Goal: Transaction & Acquisition: Purchase product/service

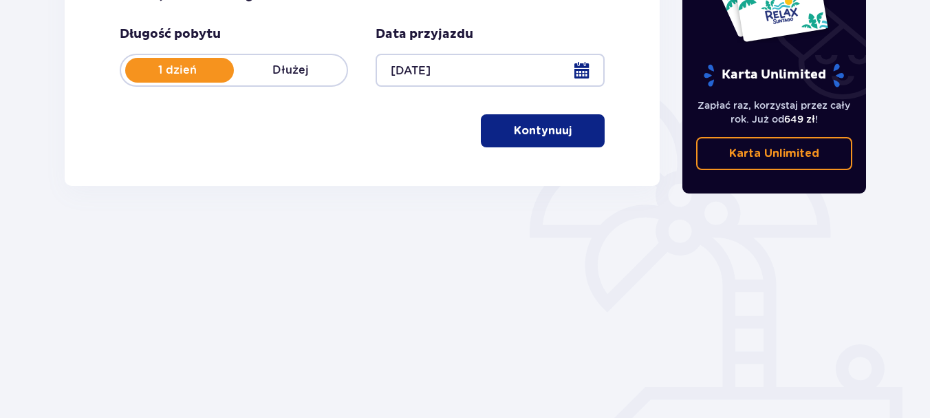
scroll to position [283, 0]
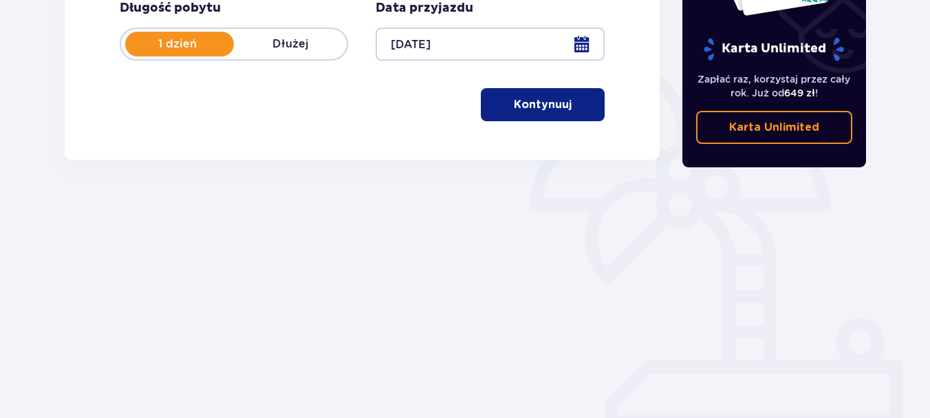
click at [559, 114] on button "Kontynuuj" at bounding box center [543, 104] width 124 height 33
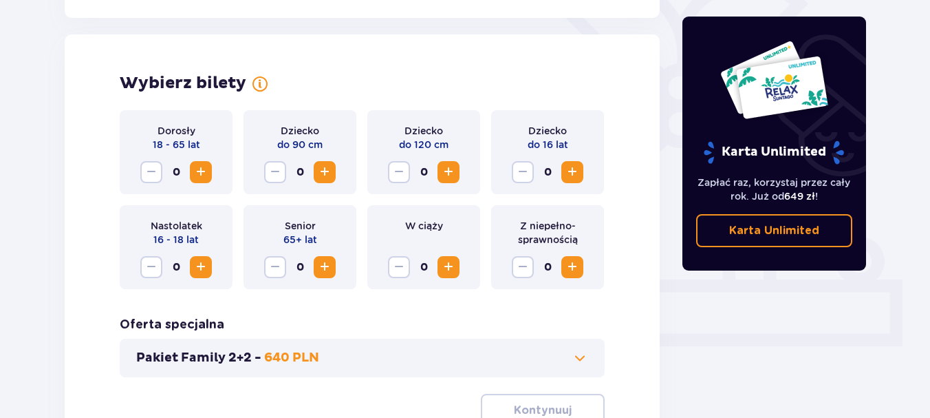
scroll to position [383, 0]
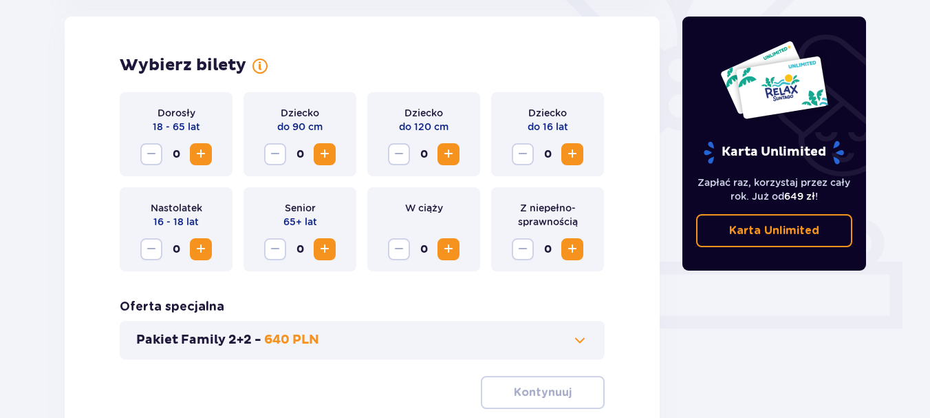
click at [200, 155] on span "Zwiększ" at bounding box center [201, 154] width 17 height 17
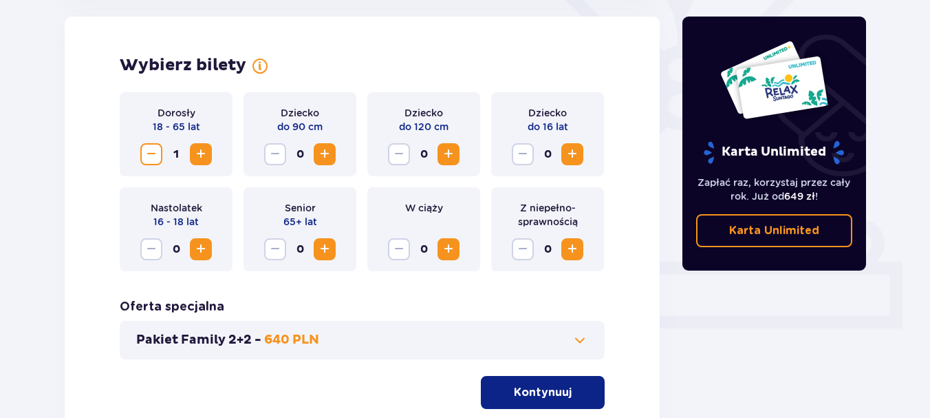
click at [200, 155] on span "Zwiększ" at bounding box center [201, 154] width 17 height 17
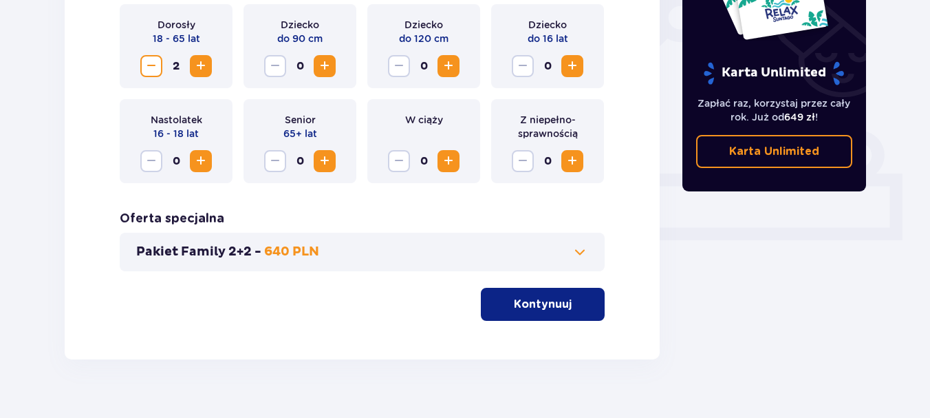
scroll to position [495, 0]
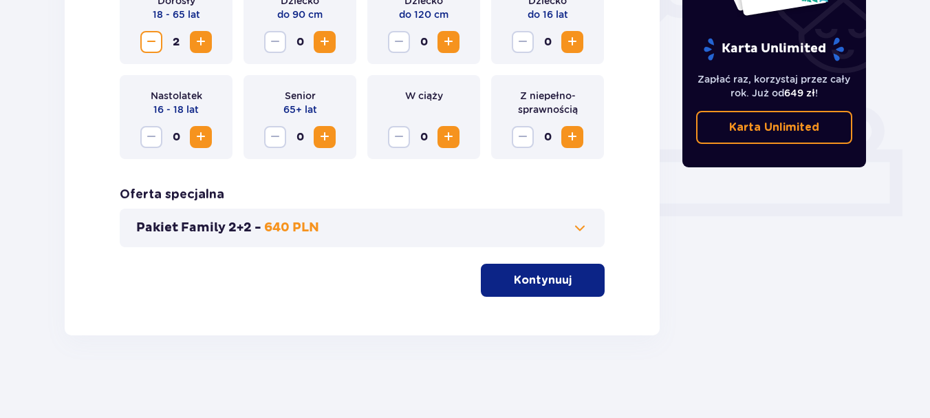
click at [529, 281] on p "Kontynuuj" at bounding box center [543, 279] width 58 height 15
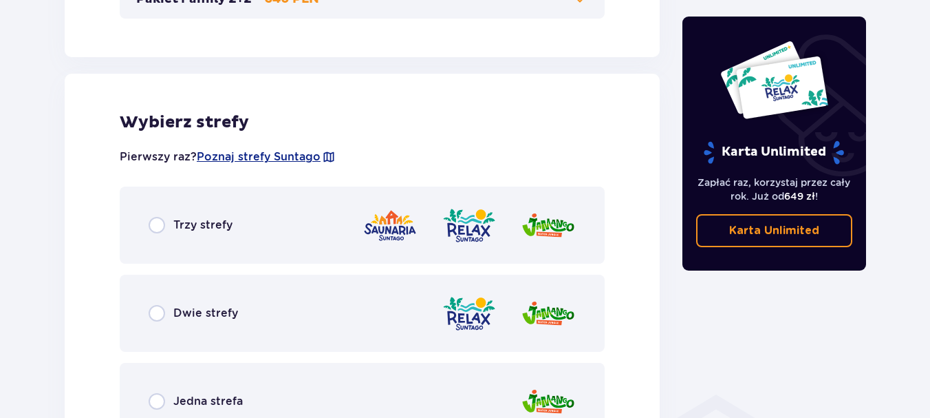
scroll to position [764, 0]
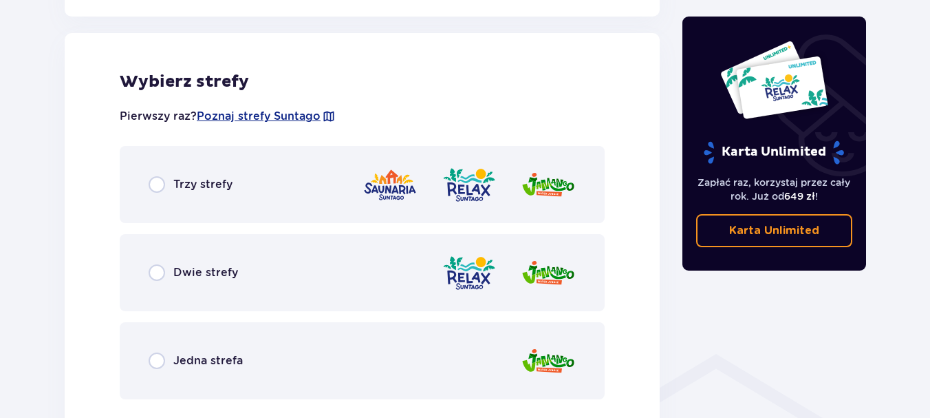
click at [153, 272] on input "radio" at bounding box center [157, 272] width 17 height 17
radio input "true"
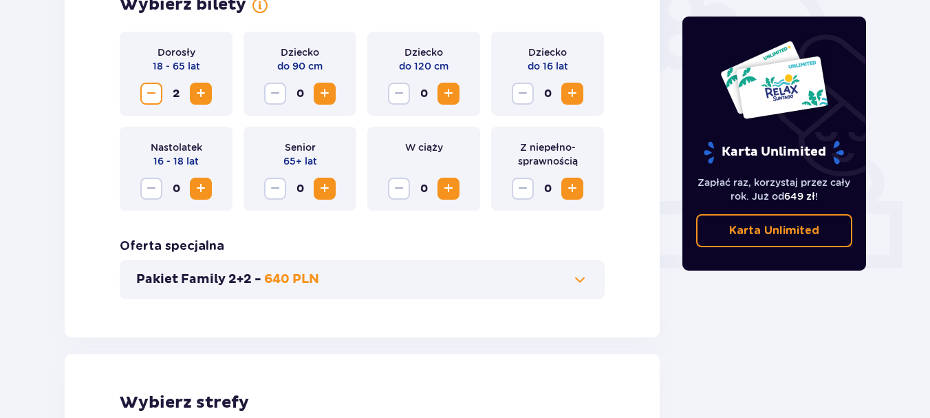
scroll to position [449, 0]
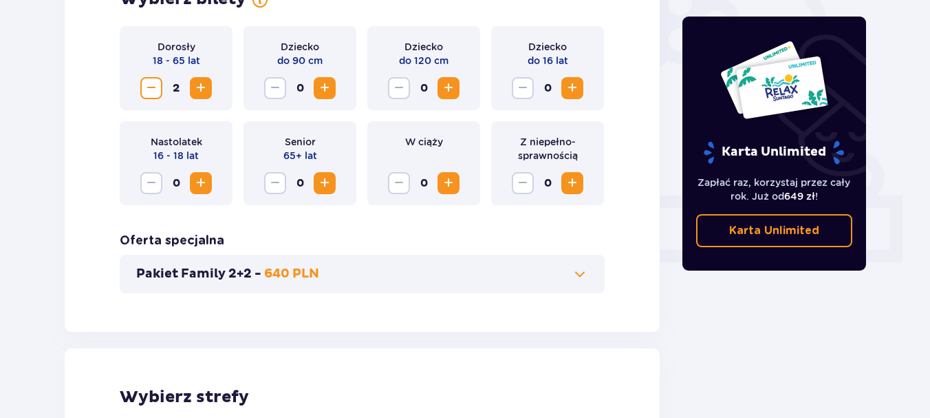
click at [579, 83] on span "Zwiększ" at bounding box center [572, 88] width 17 height 17
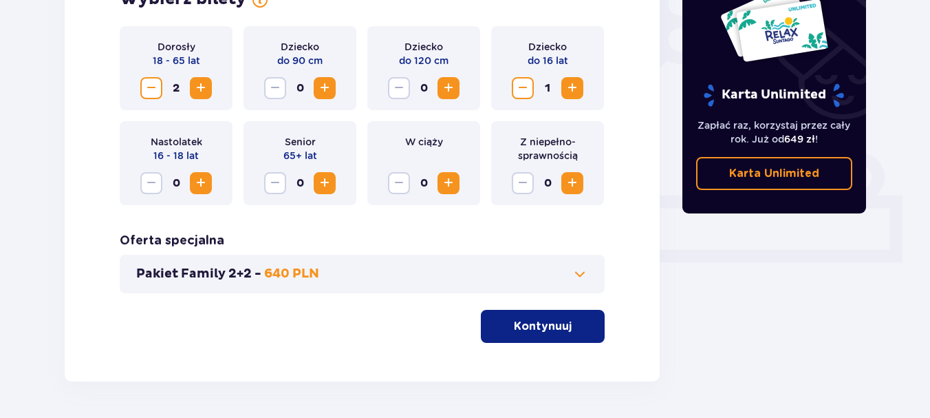
click at [579, 83] on span "Zwiększ" at bounding box center [572, 88] width 17 height 17
drag, startPoint x: 930, startPoint y: 218, endPoint x: 935, endPoint y: 310, distance: 91.7
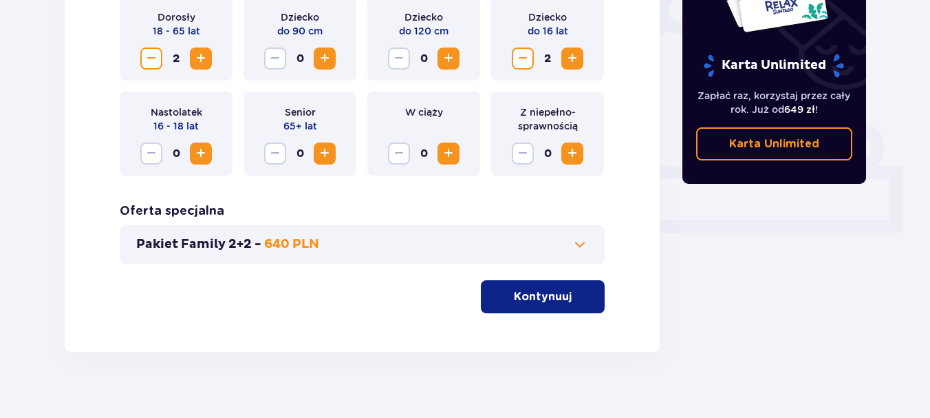
scroll to position [495, 0]
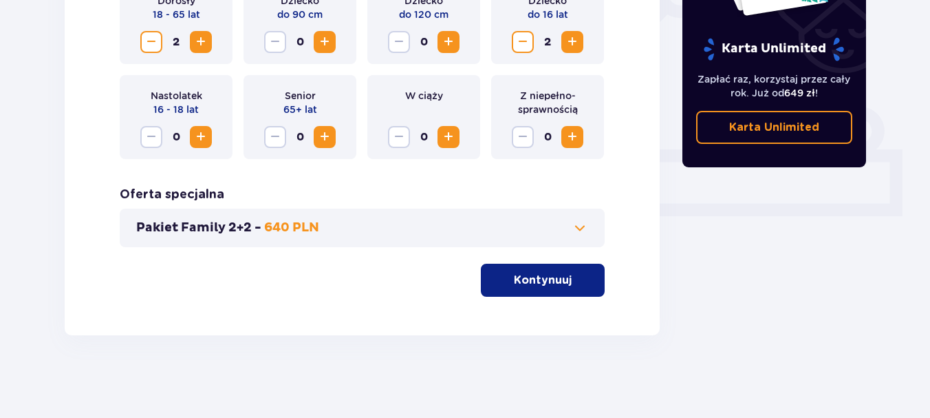
click at [551, 277] on p "Kontynuuj" at bounding box center [543, 279] width 58 height 15
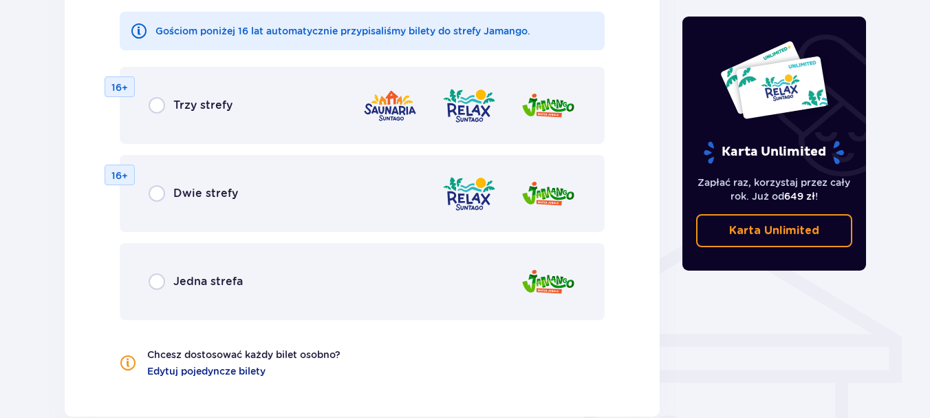
scroll to position [881, 0]
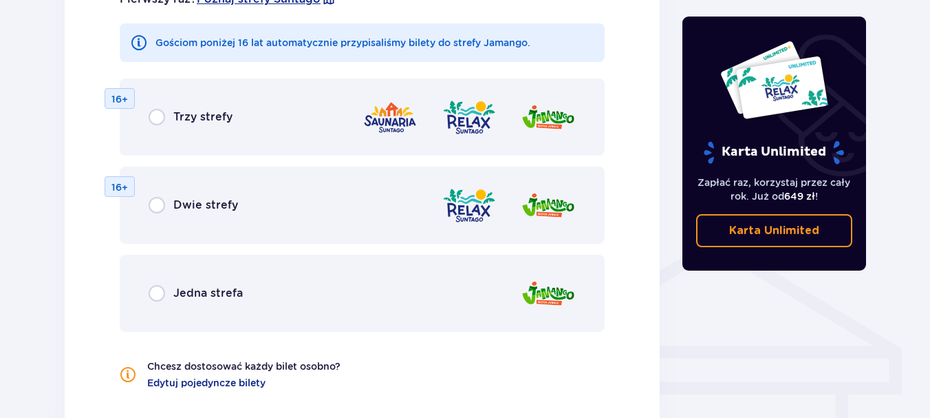
click at [153, 207] on input "radio" at bounding box center [157, 205] width 17 height 17
radio input "true"
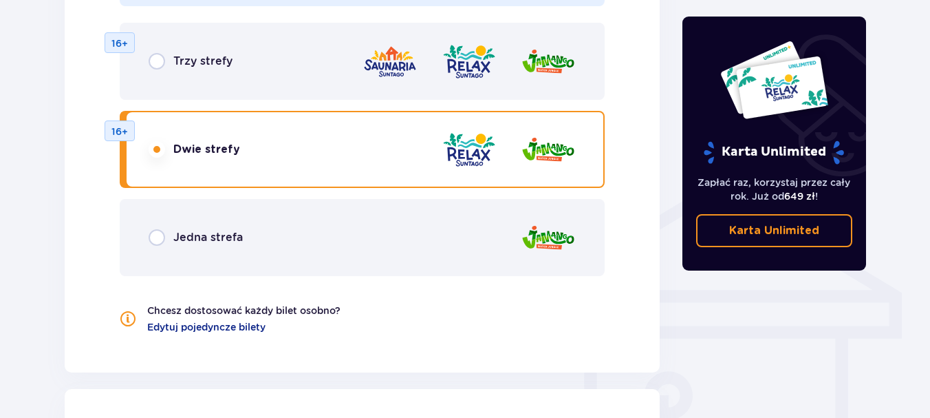
scroll to position [921, 0]
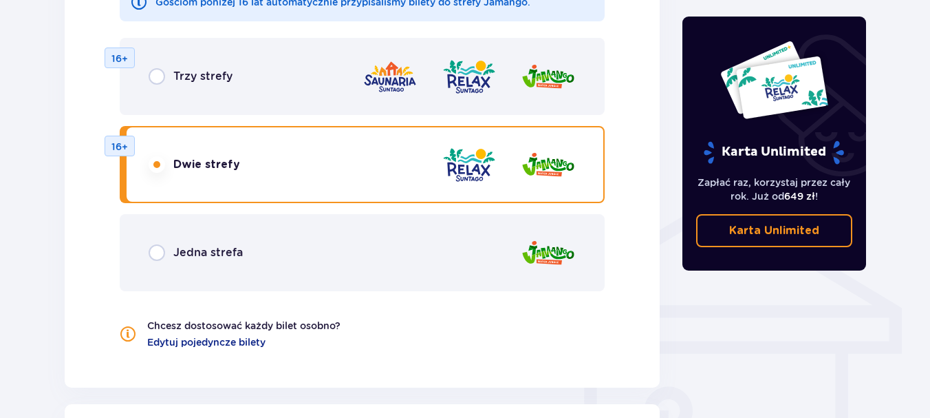
click at [155, 251] on input "radio" at bounding box center [157, 252] width 17 height 17
radio input "true"
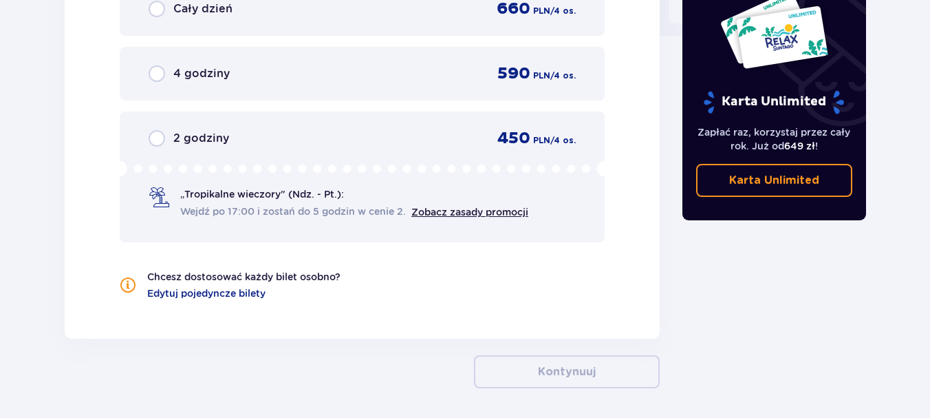
scroll to position [1422, 0]
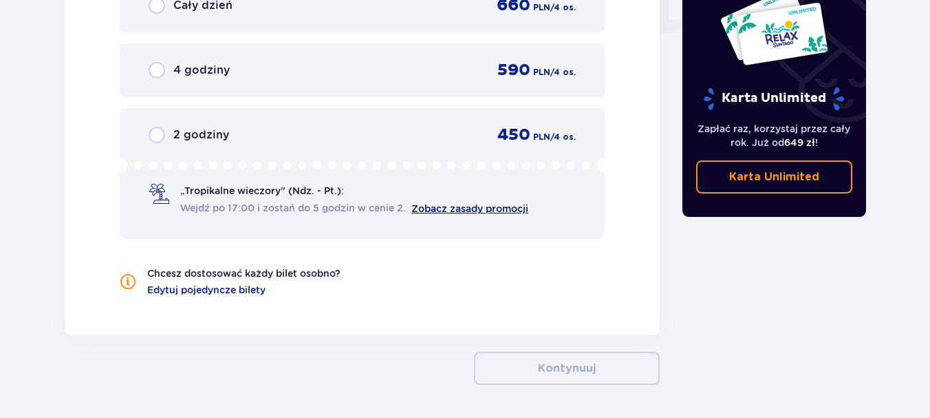
click at [436, 211] on link "Zobacz zasady promocji" at bounding box center [469, 208] width 117 height 11
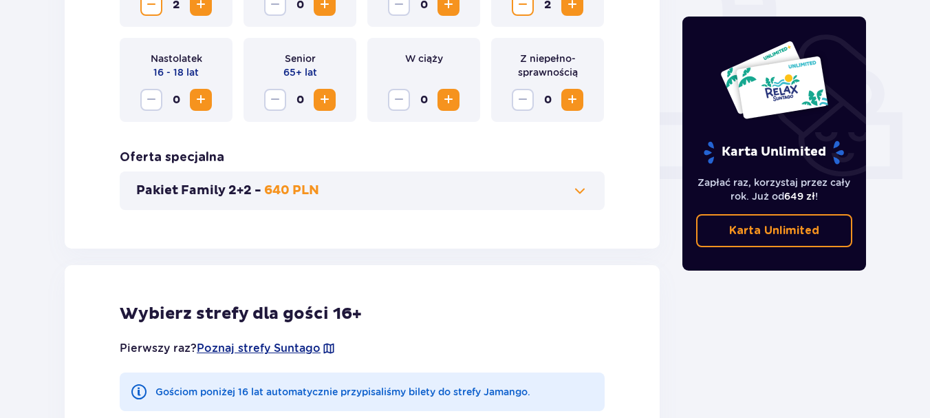
scroll to position [535, 0]
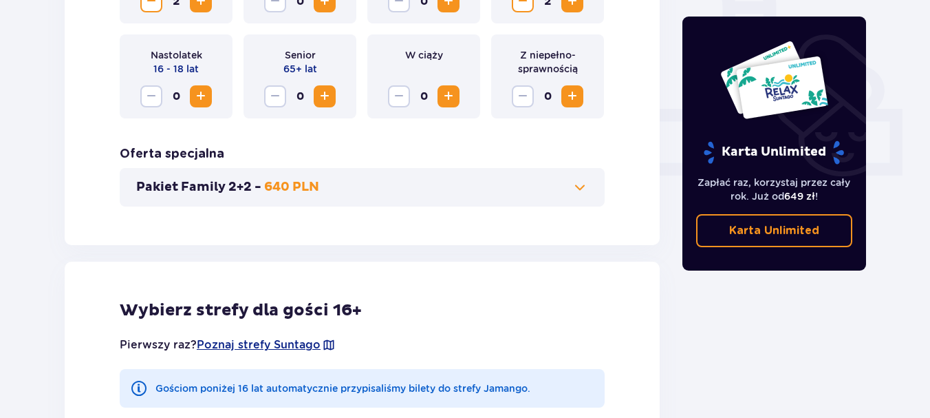
click at [579, 185] on span at bounding box center [580, 187] width 17 height 17
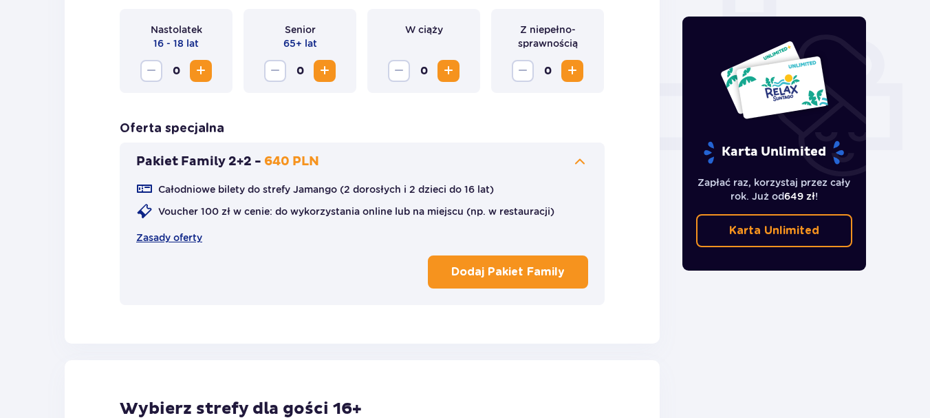
scroll to position [597, 0]
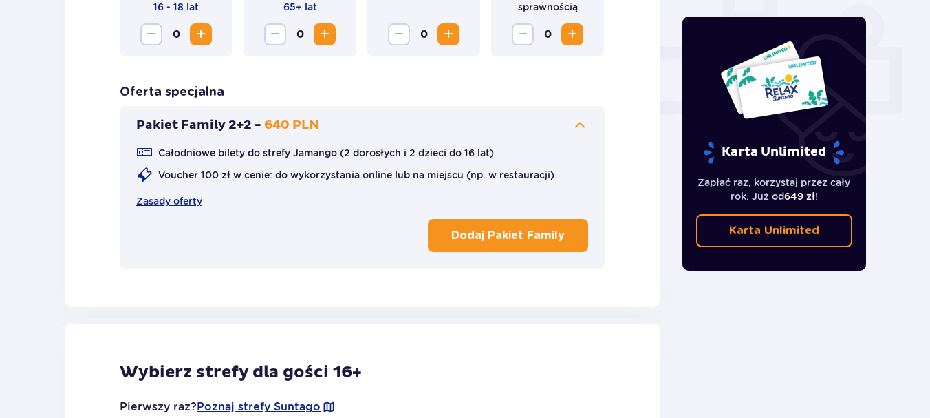
click at [460, 235] on p "Dodaj Pakiet Family" at bounding box center [508, 235] width 114 height 15
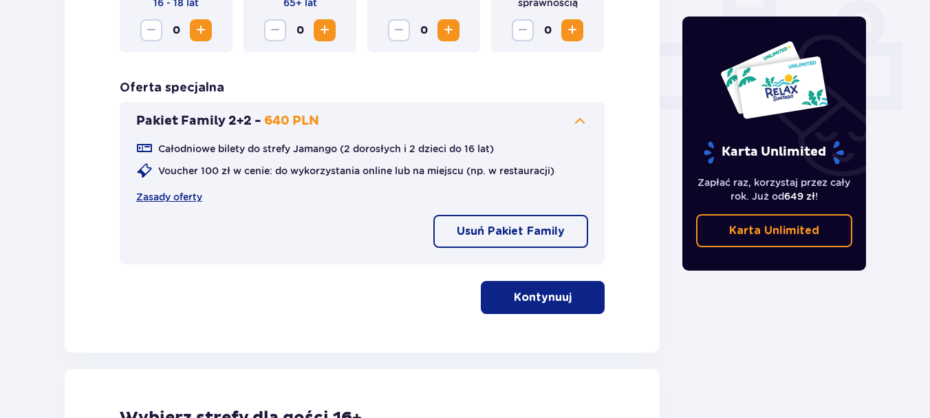
scroll to position [598, 0]
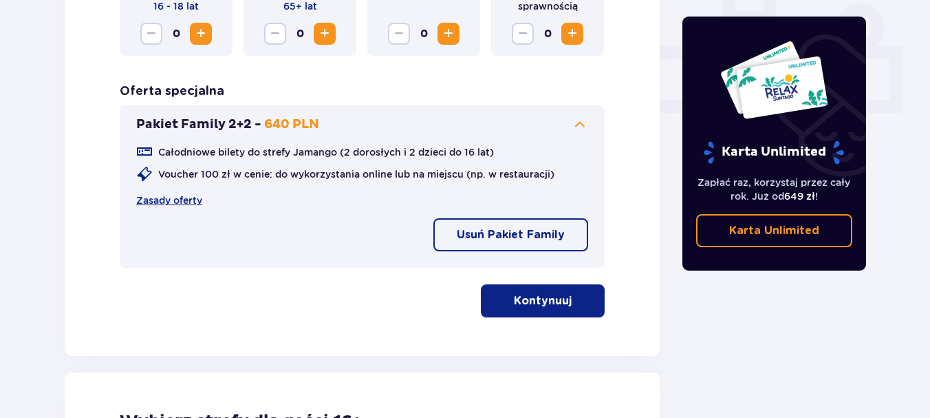
click at [549, 306] on p "Kontynuuj" at bounding box center [543, 300] width 58 height 15
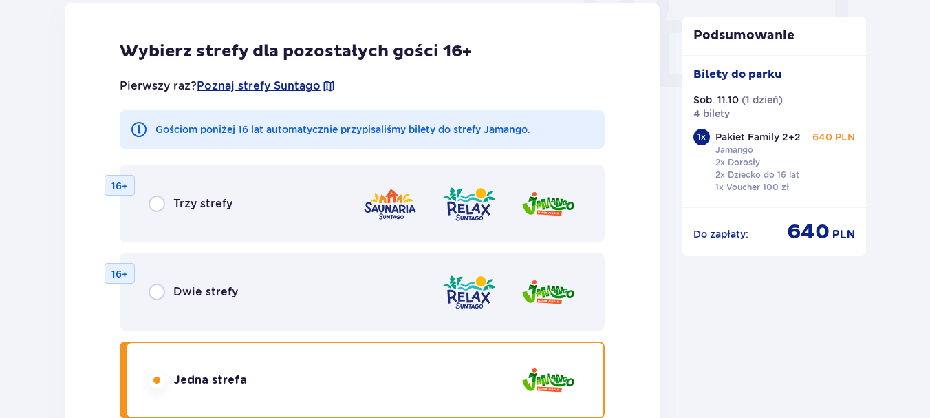
scroll to position [1360, 0]
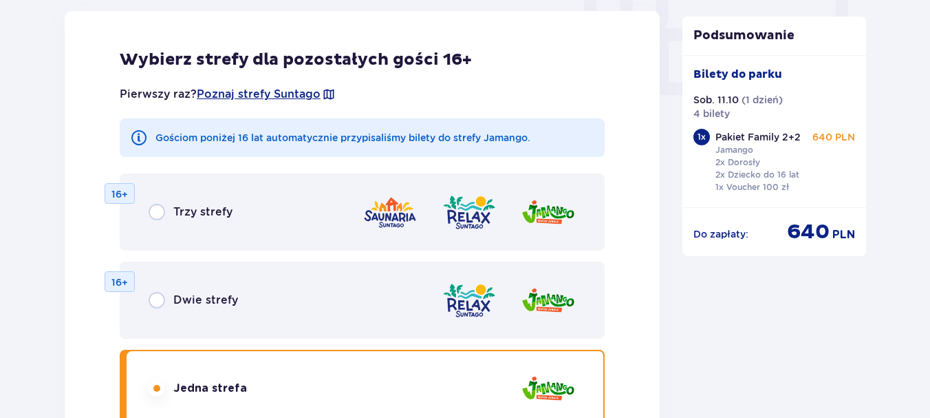
click at [155, 298] on input "radio" at bounding box center [157, 300] width 17 height 17
radio input "true"
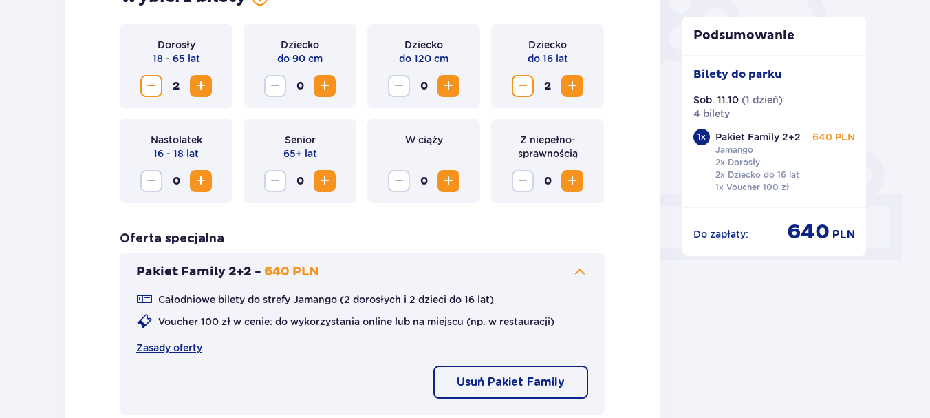
scroll to position [402, 0]
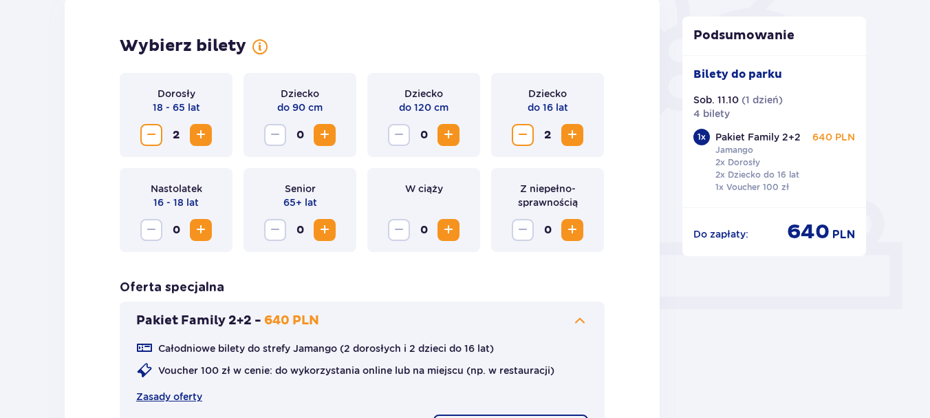
click at [158, 131] on span "Zmniejsz" at bounding box center [151, 135] width 17 height 17
click at [518, 135] on span "Zmniejsz" at bounding box center [523, 135] width 17 height 17
click at [520, 136] on span "Zmniejsz" at bounding box center [523, 135] width 17 height 17
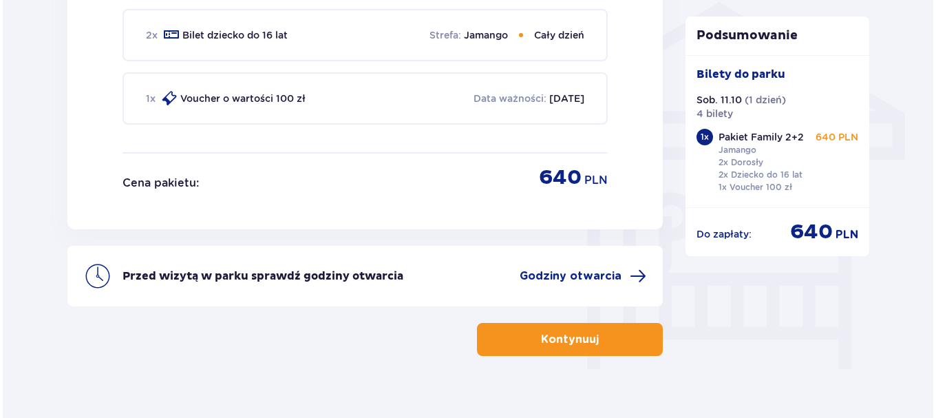
scroll to position [1136, 0]
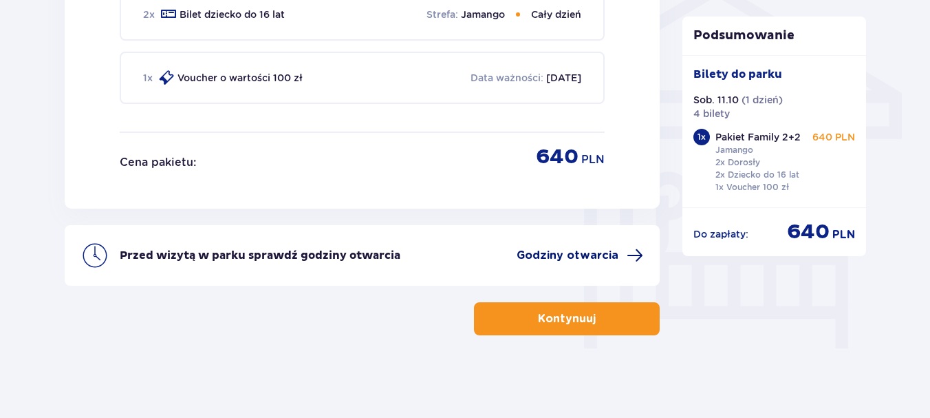
click at [595, 258] on span "Godziny otwarcia" at bounding box center [568, 255] width 102 height 15
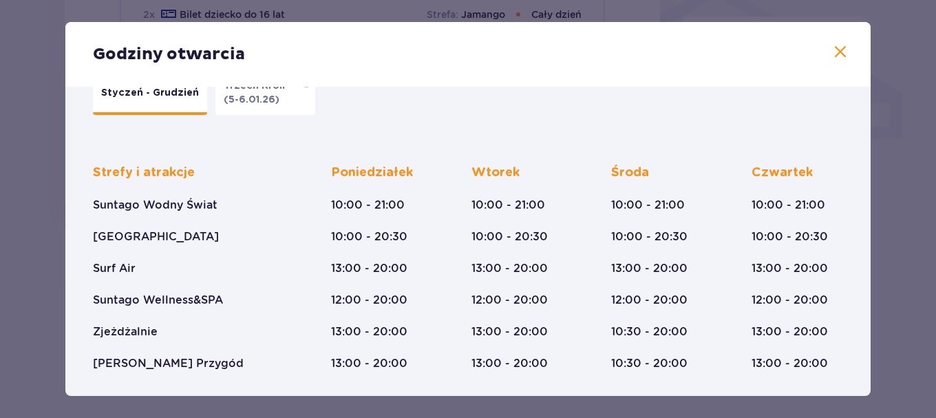
scroll to position [69, 0]
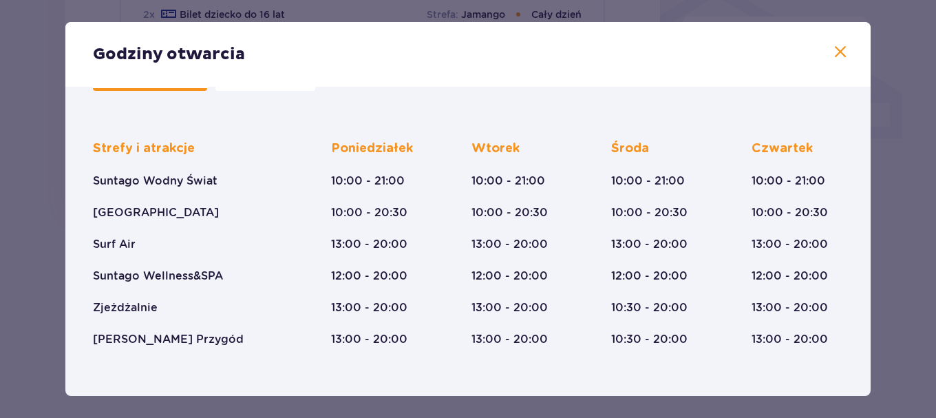
drag, startPoint x: 191, startPoint y: 88, endPoint x: 275, endPoint y: 84, distance: 84.7
click at [275, 84] on div "Godziny otwarcia Styczeń - Grudzień Trzech Króli (5-6.01.26) Strefy i atrakcje …" at bounding box center [467, 209] width 805 height 374
drag, startPoint x: 288, startPoint y: 96, endPoint x: 387, endPoint y: 86, distance: 99.5
click at [294, 94] on div "Styczeń - Grudzień Trzech Króli (5-6.01.26)" at bounding box center [461, 70] width 750 height 55
drag, startPoint x: 505, startPoint y: 101, endPoint x: 251, endPoint y: 92, distance: 254.1
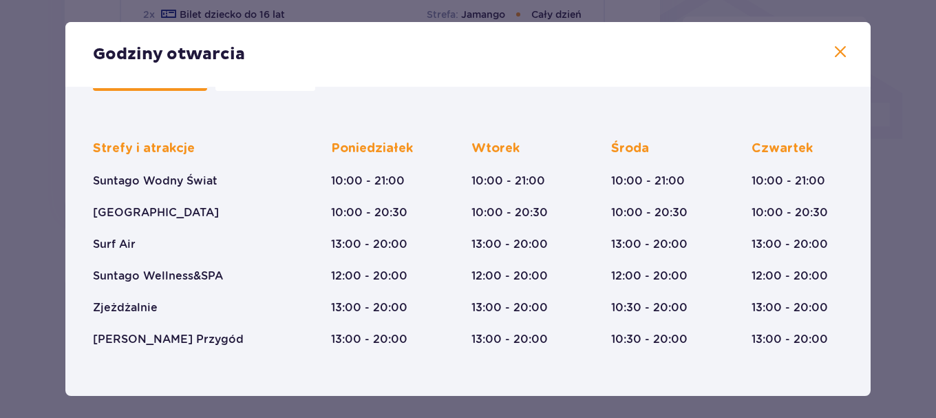
click at [332, 96] on div "Styczeń - Grudzień Trzech Króli (5-6.01.26) Strefy i atrakcje Suntago Wodny Świ…" at bounding box center [468, 326] width 750 height 567
drag, startPoint x: 193, startPoint y: 88, endPoint x: 561, endPoint y: 93, distance: 368.1
click at [561, 94] on div "Styczeń - Grudzień Trzech Króli (5-6.01.26)" at bounding box center [461, 70] width 750 height 55
click at [563, 94] on div "Styczeń - Grudzień Trzech Króli (5-6.01.26)" at bounding box center [461, 70] width 750 height 55
click at [832, 50] on span at bounding box center [840, 52] width 17 height 17
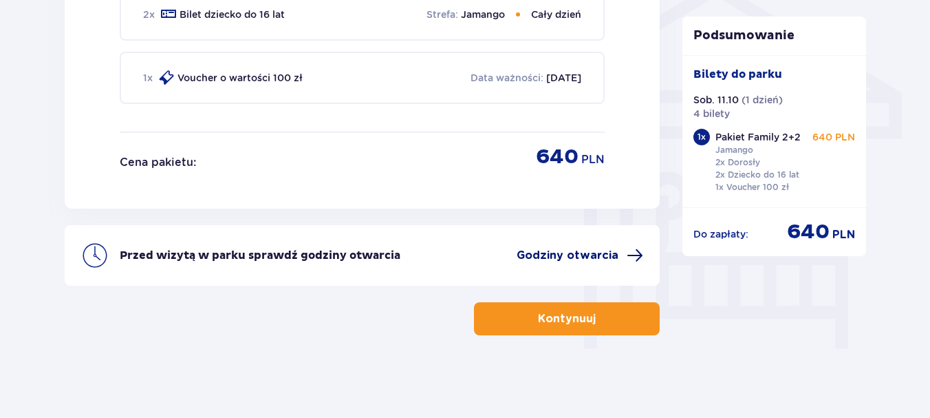
click at [571, 253] on span "Godziny otwarcia" at bounding box center [568, 255] width 102 height 15
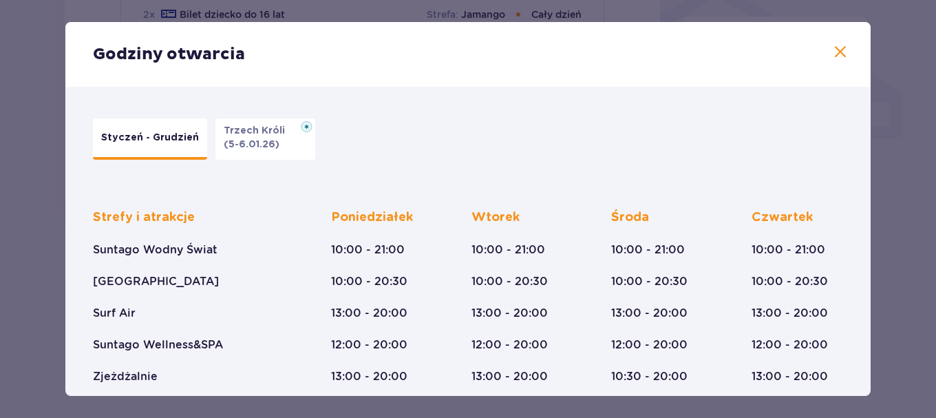
drag, startPoint x: 181, startPoint y: 158, endPoint x: 110, endPoint y: 155, distance: 70.9
click at [108, 157] on button "Styczeń - Grudzień" at bounding box center [150, 138] width 114 height 41
click at [150, 87] on div "Styczeń - Grudzień Trzech Króli (5-6.01.26) Strefy i atrakcje Suntago Wodny Świ…" at bounding box center [467, 396] width 805 height 619
click at [236, 143] on p "(5-6.01.26)" at bounding box center [252, 145] width 56 height 14
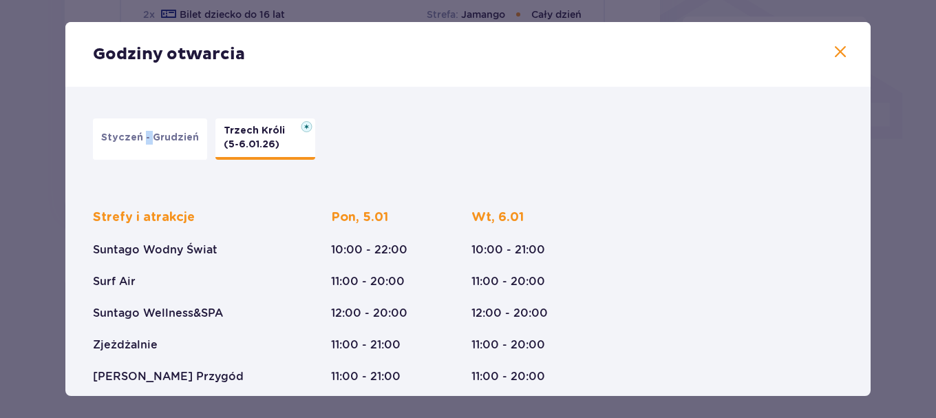
click at [158, 138] on p "Styczeń - Grudzień" at bounding box center [150, 138] width 98 height 14
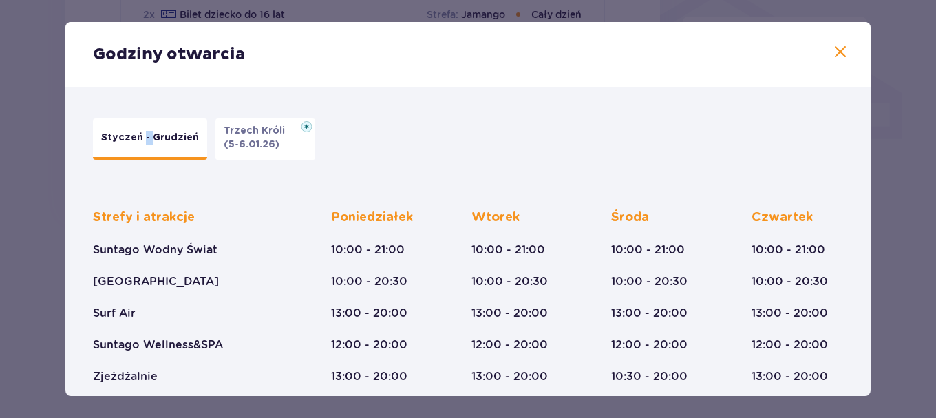
click at [837, 51] on span at bounding box center [840, 52] width 17 height 17
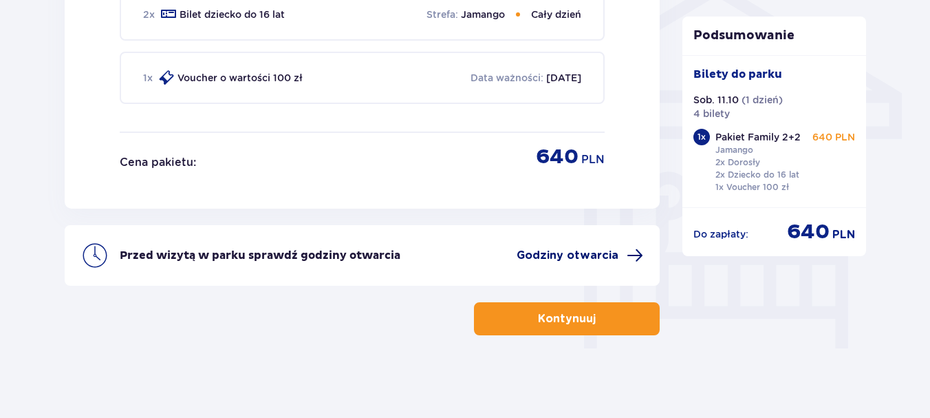
click at [538, 250] on span "Godziny otwarcia" at bounding box center [568, 255] width 102 height 15
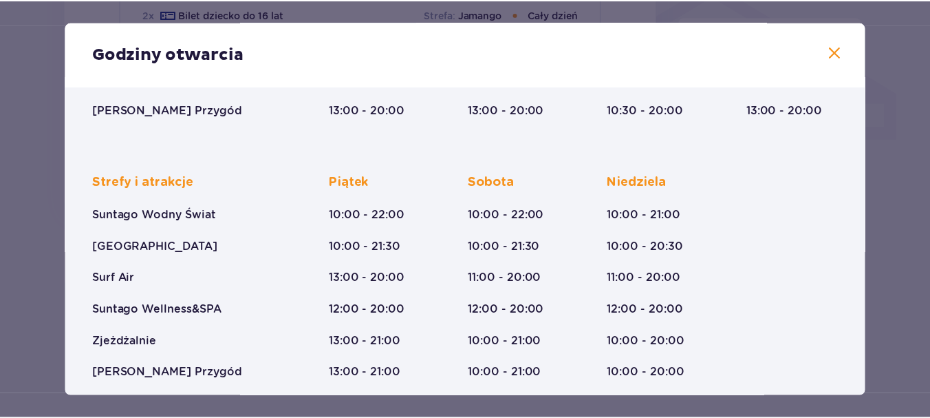
scroll to position [310, 0]
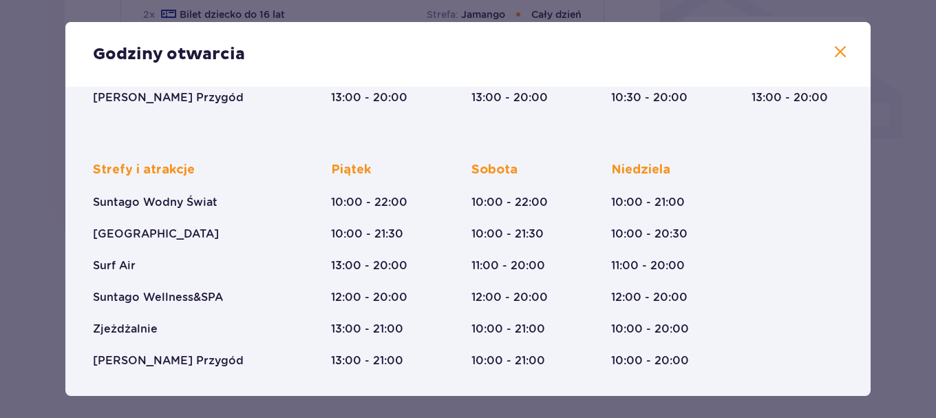
click at [837, 58] on span at bounding box center [840, 52] width 17 height 17
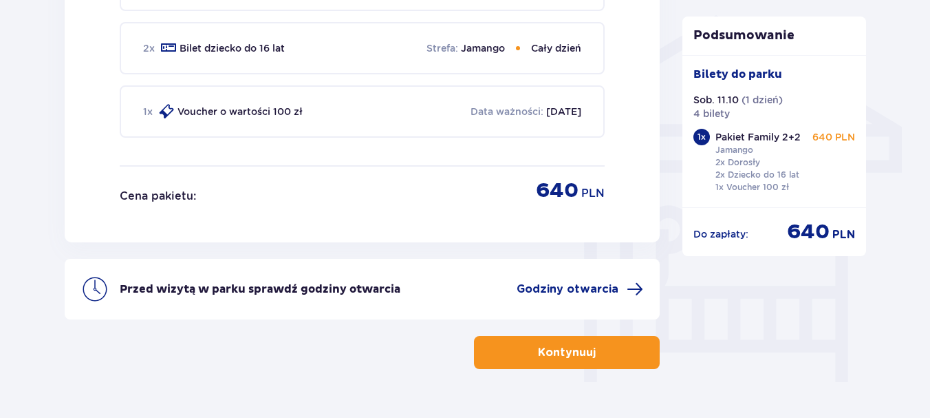
scroll to position [1136, 0]
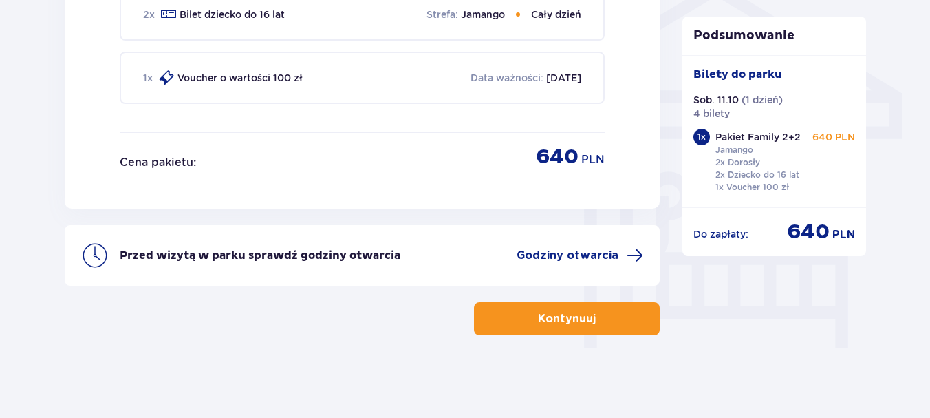
click at [561, 321] on p "Kontynuuj" at bounding box center [567, 318] width 58 height 15
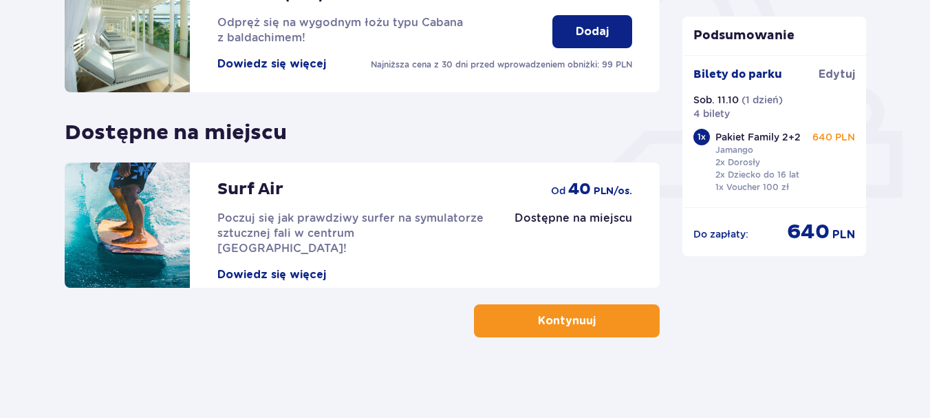
scroll to position [515, 0]
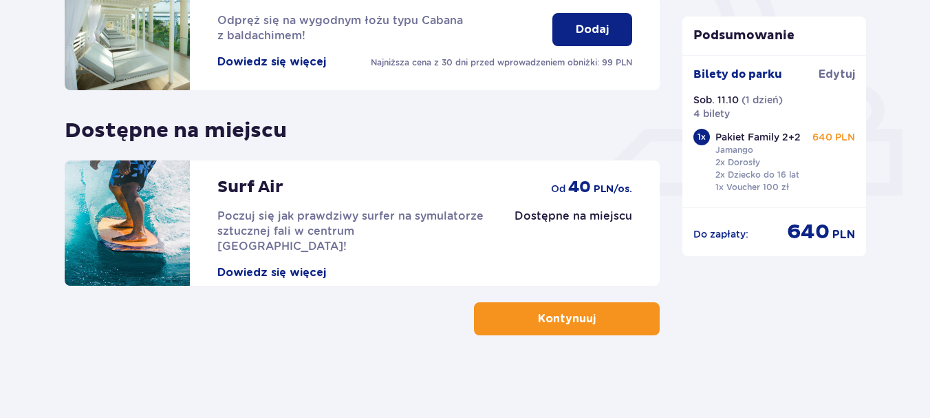
click at [611, 320] on button "Kontynuuj" at bounding box center [567, 318] width 186 height 33
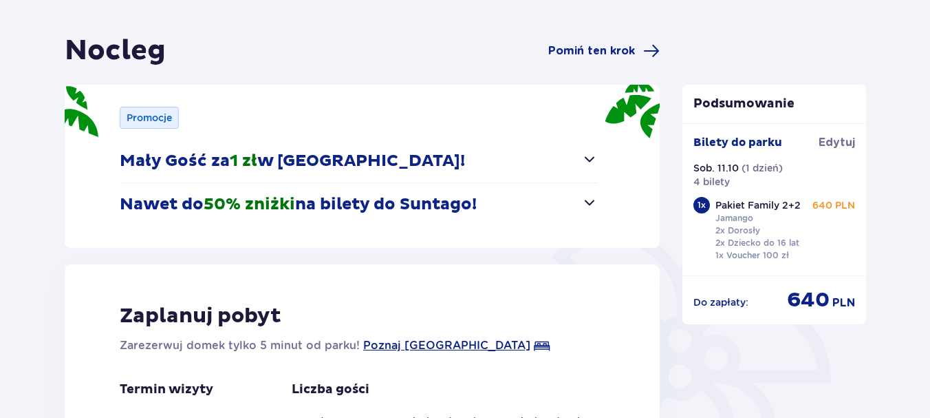
scroll to position [138, 0]
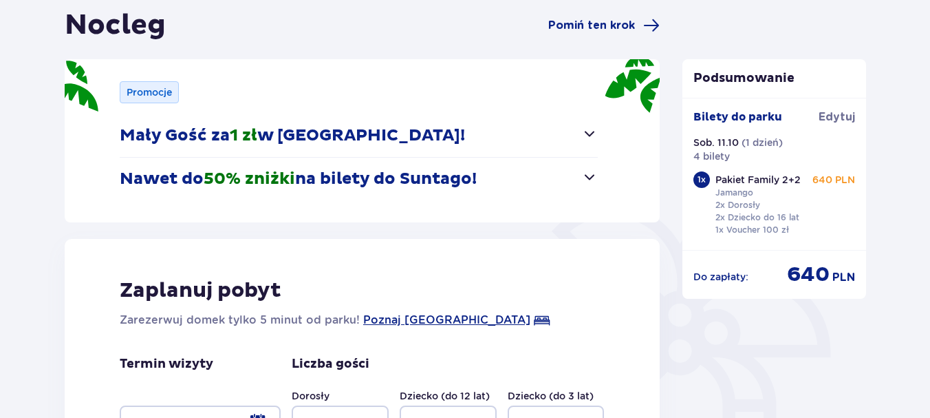
click at [587, 178] on span "button" at bounding box center [589, 177] width 17 height 17
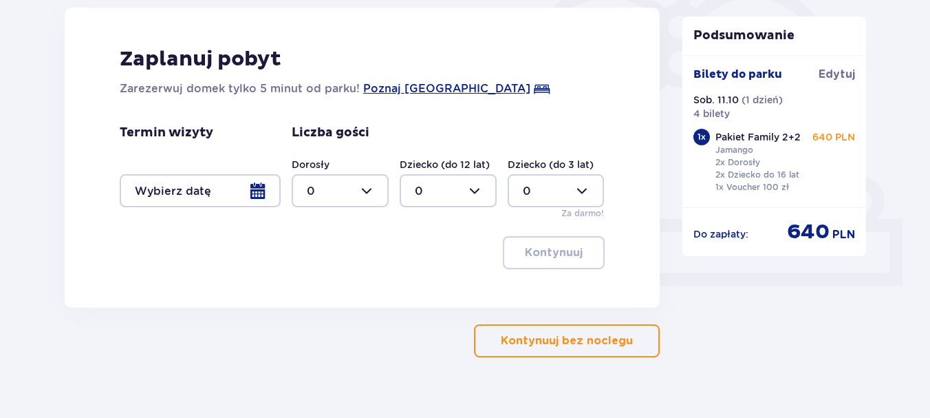
scroll to position [447, 0]
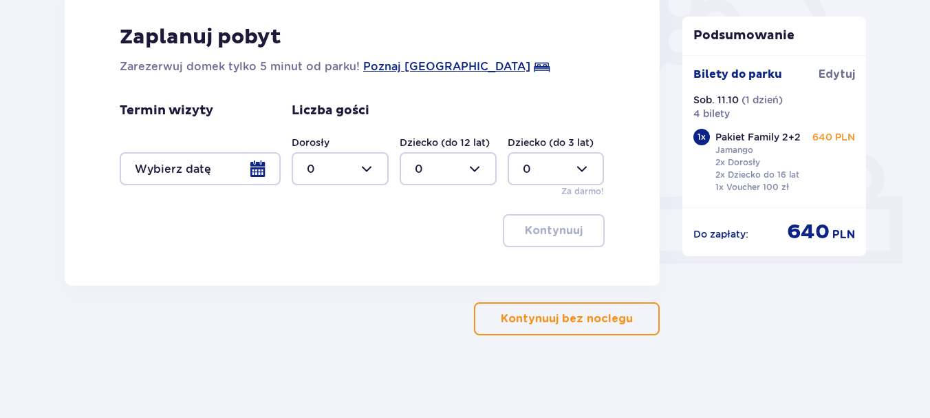
click at [369, 170] on div at bounding box center [340, 168] width 97 height 33
click at [316, 267] on div "2" at bounding box center [340, 268] width 67 height 15
type input "2"
click at [473, 167] on div at bounding box center [448, 168] width 97 height 33
click at [428, 264] on div "2" at bounding box center [448, 268] width 67 height 15
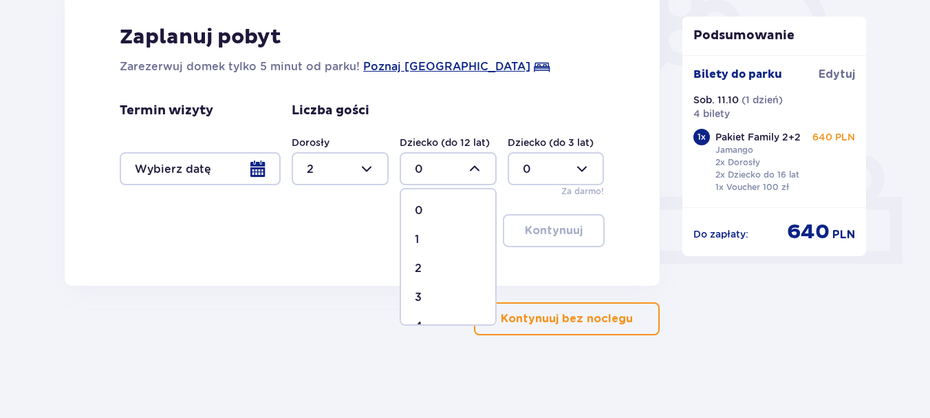
type input "2"
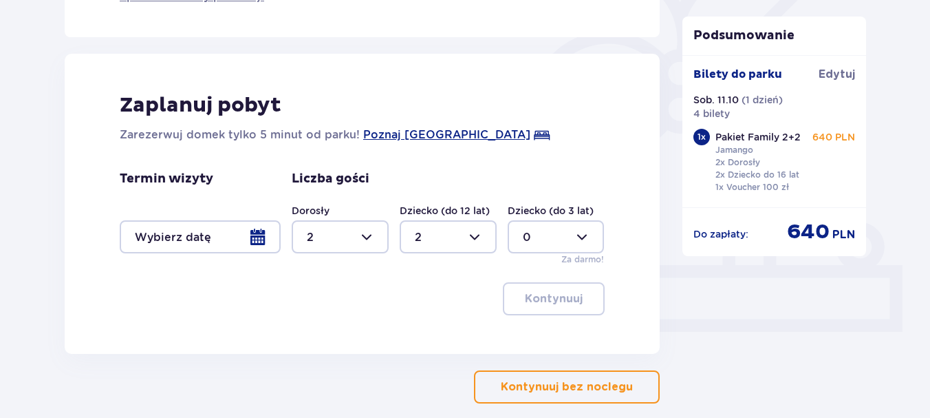
scroll to position [378, 0]
click at [259, 234] on div at bounding box center [200, 237] width 161 height 33
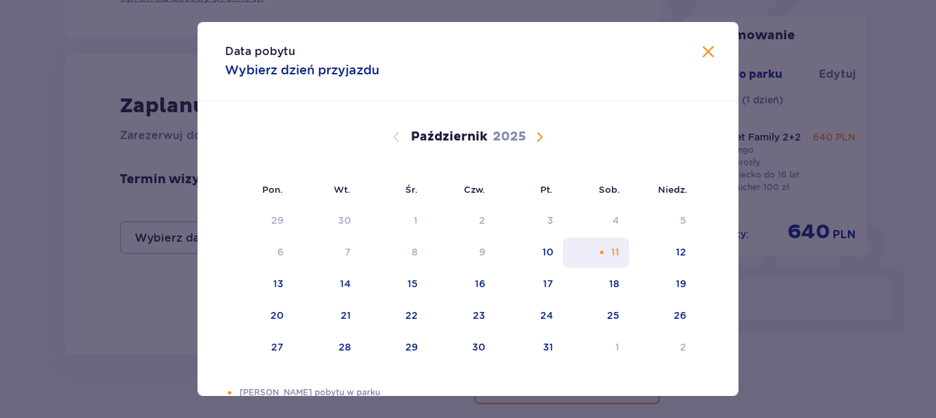
click at [609, 253] on div "11" at bounding box center [596, 252] width 67 height 30
click at [703, 52] on span "Zamknij" at bounding box center [708, 52] width 17 height 17
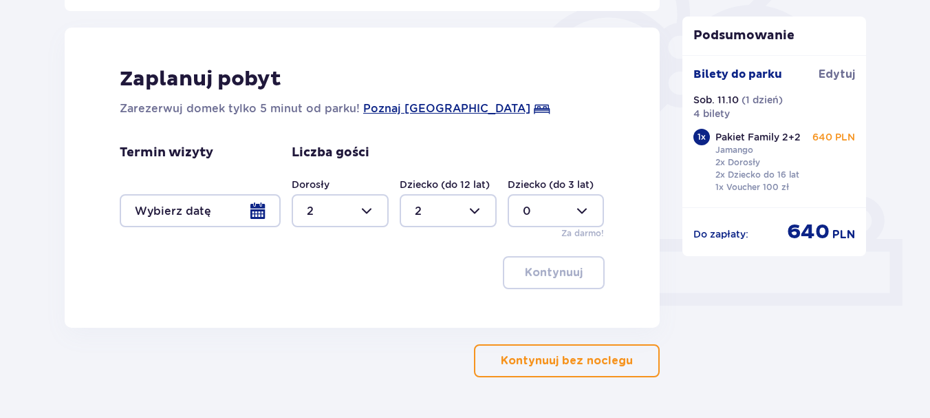
scroll to position [447, 0]
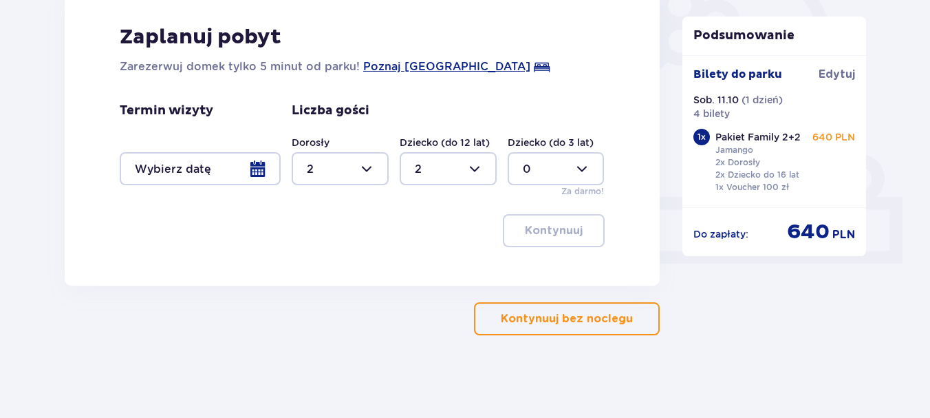
click at [370, 165] on div at bounding box center [340, 168] width 97 height 33
click at [340, 207] on div "0" at bounding box center [340, 210] width 67 height 15
type input "0"
click at [474, 167] on div at bounding box center [448, 168] width 97 height 33
click at [449, 204] on div "0" at bounding box center [448, 210] width 67 height 15
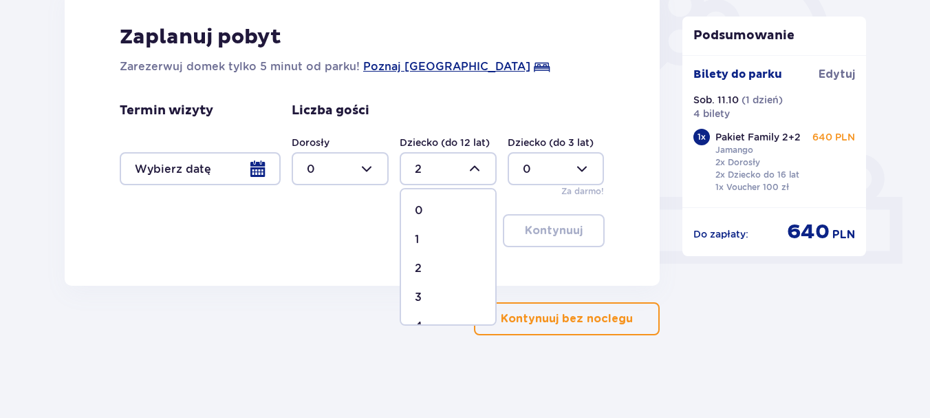
type input "0"
click at [560, 323] on p "Kontynuuj bez noclegu" at bounding box center [567, 318] width 132 height 15
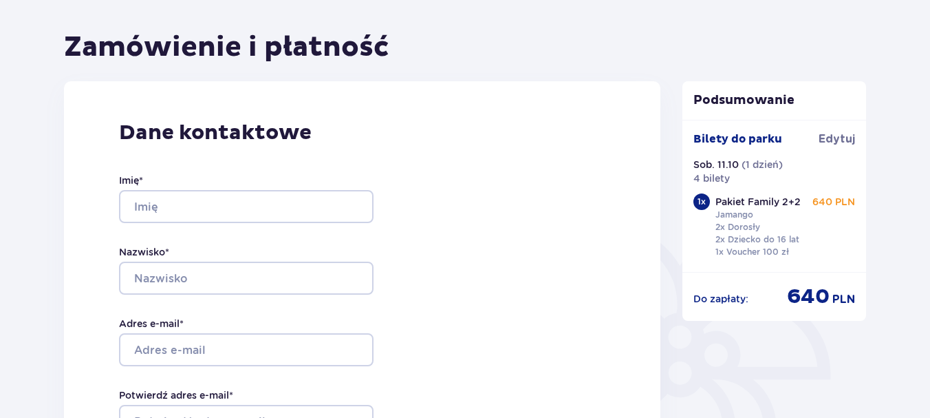
scroll to position [138, 0]
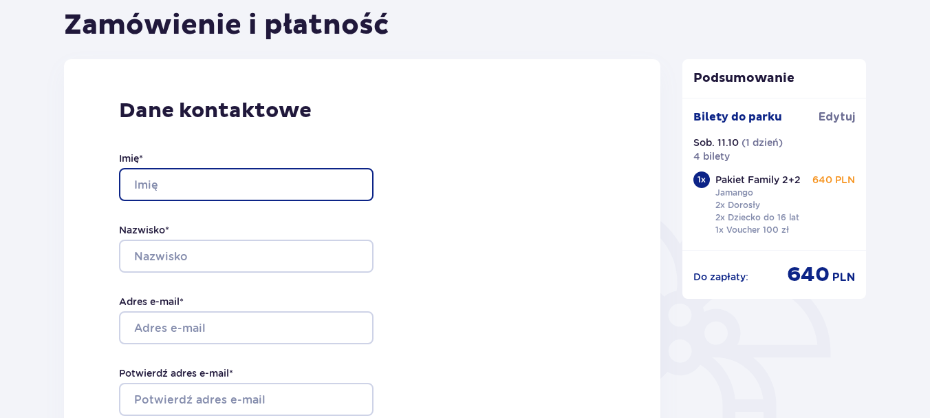
click at [163, 186] on input "Imię *" at bounding box center [246, 184] width 255 height 33
click at [138, 185] on input "marek" at bounding box center [246, 184] width 255 height 33
click at [146, 180] on input "marek" at bounding box center [246, 184] width 255 height 33
type input "Marek"
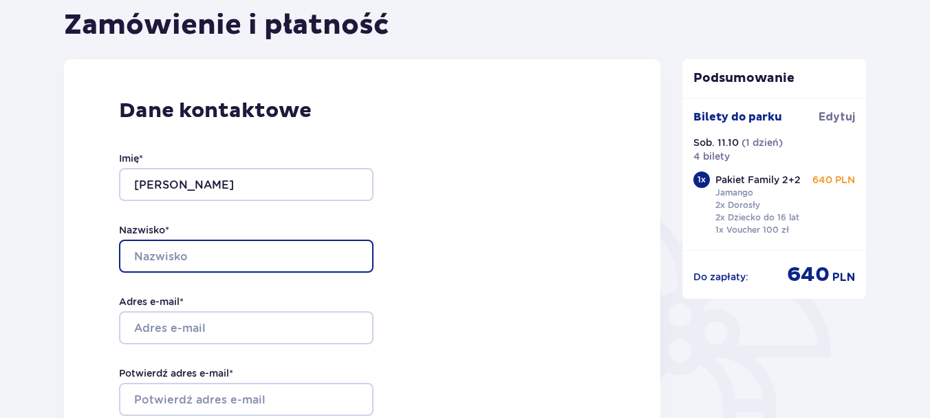
click at [182, 256] on input "Nazwisko *" at bounding box center [246, 255] width 255 height 33
type input "Siedlecki"
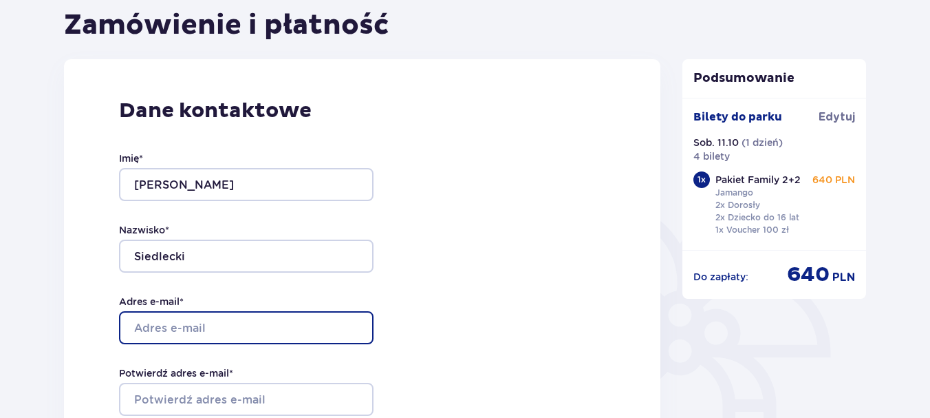
click at [158, 324] on input "Adres e-mail *" at bounding box center [246, 327] width 255 height 33
type input "[EMAIL_ADDRESS][DOMAIN_NAME]"
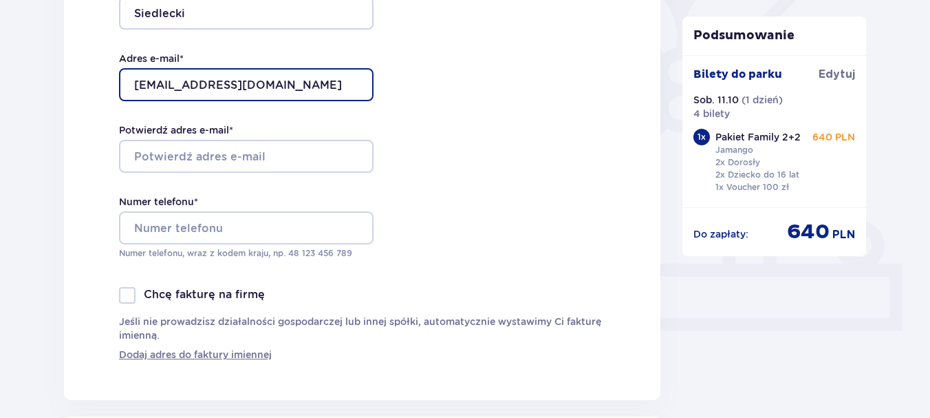
scroll to position [404, 0]
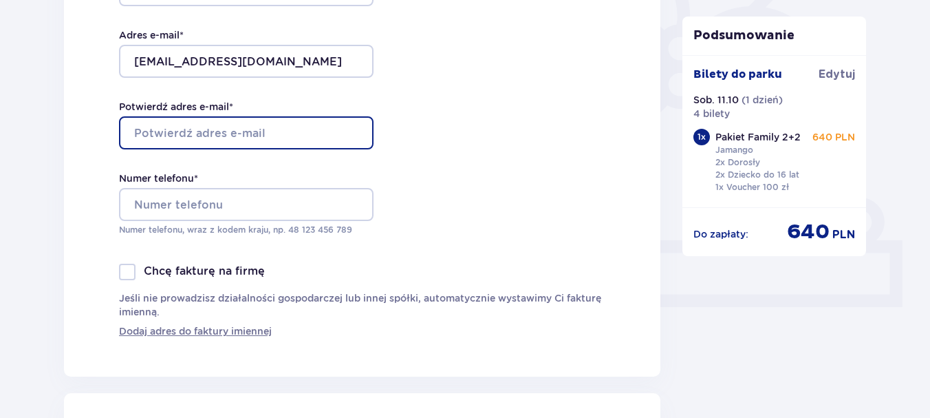
click at [186, 137] on input "Potwierdź adres e-mail *" at bounding box center [246, 132] width 255 height 33
click at [184, 138] on input "Potwierdź adres e-mail *" at bounding box center [246, 132] width 255 height 33
click at [319, 130] on input "plus" at bounding box center [246, 132] width 255 height 33
type input "[EMAIL_ADDRESS][DOMAIN_NAME]"
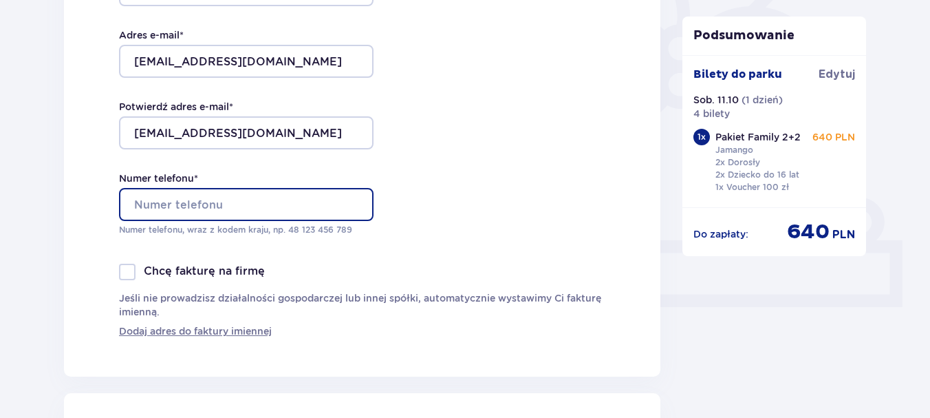
click at [175, 202] on input "Numer telefonu *" at bounding box center [246, 204] width 255 height 33
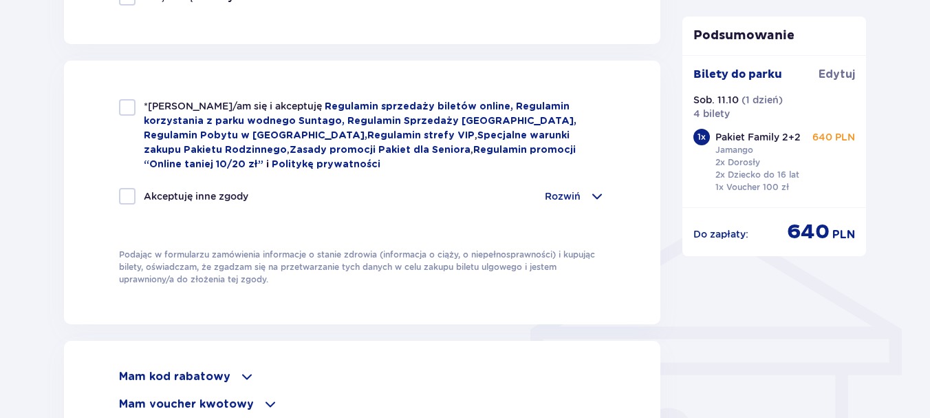
scroll to position [905, 0]
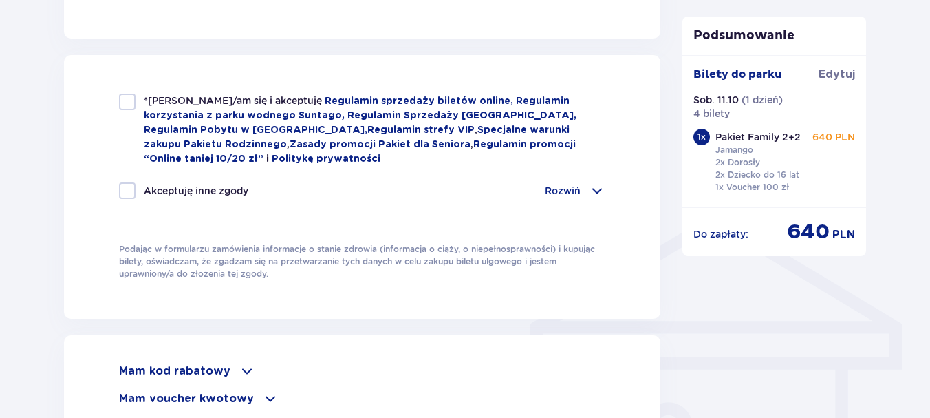
type input "726317193"
click at [131, 100] on div at bounding box center [127, 102] width 17 height 17
checkbox input "true"
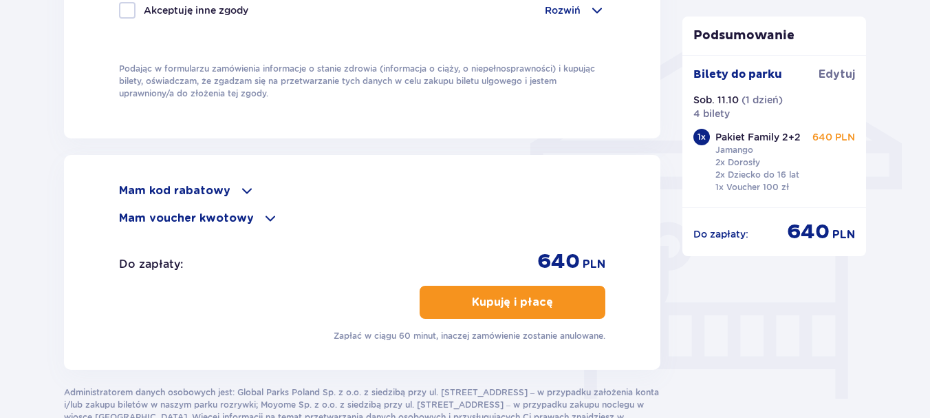
scroll to position [1093, 0]
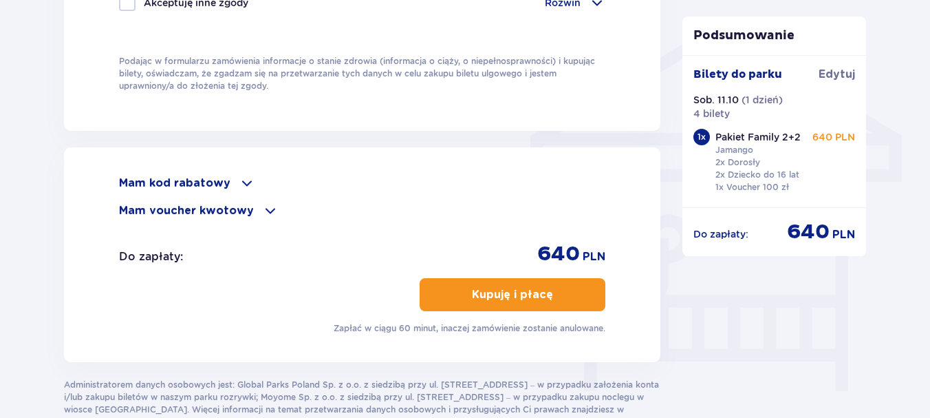
click at [262, 202] on span at bounding box center [270, 210] width 17 height 17
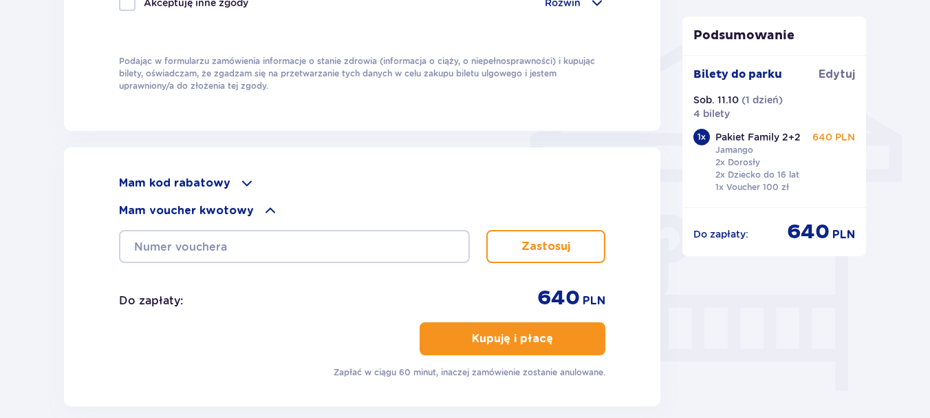
click at [239, 177] on span at bounding box center [247, 183] width 17 height 17
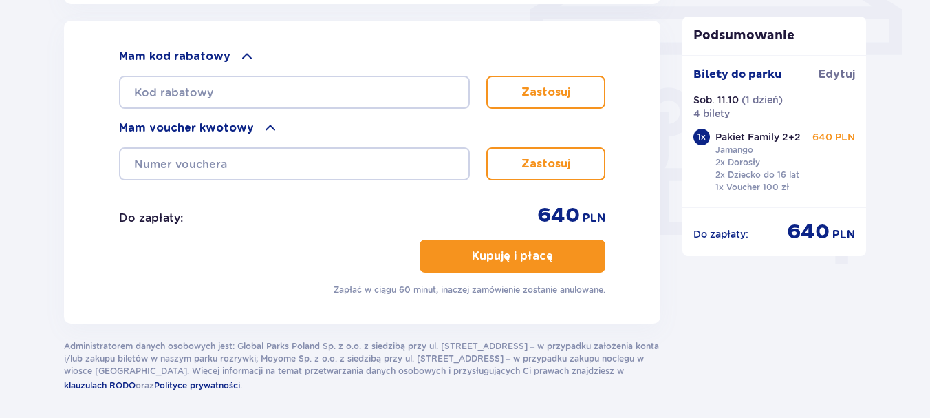
scroll to position [1231, 0]
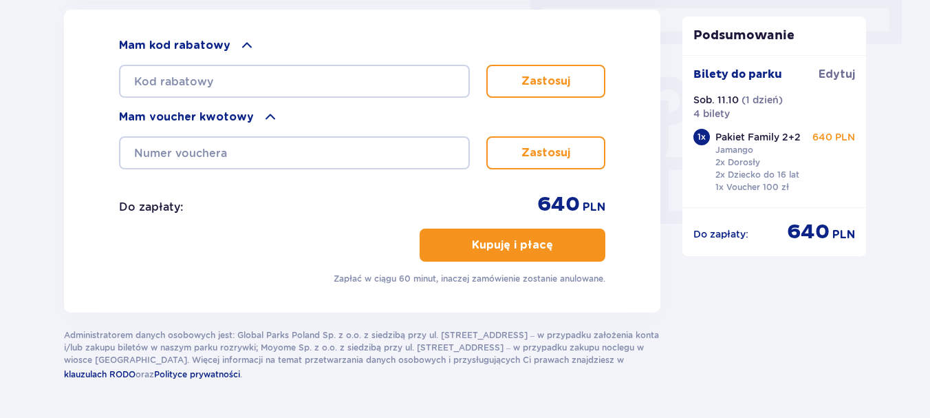
click at [503, 243] on p "Kupuję i płacę" at bounding box center [512, 244] width 81 height 15
